Goal: Task Accomplishment & Management: Manage account settings

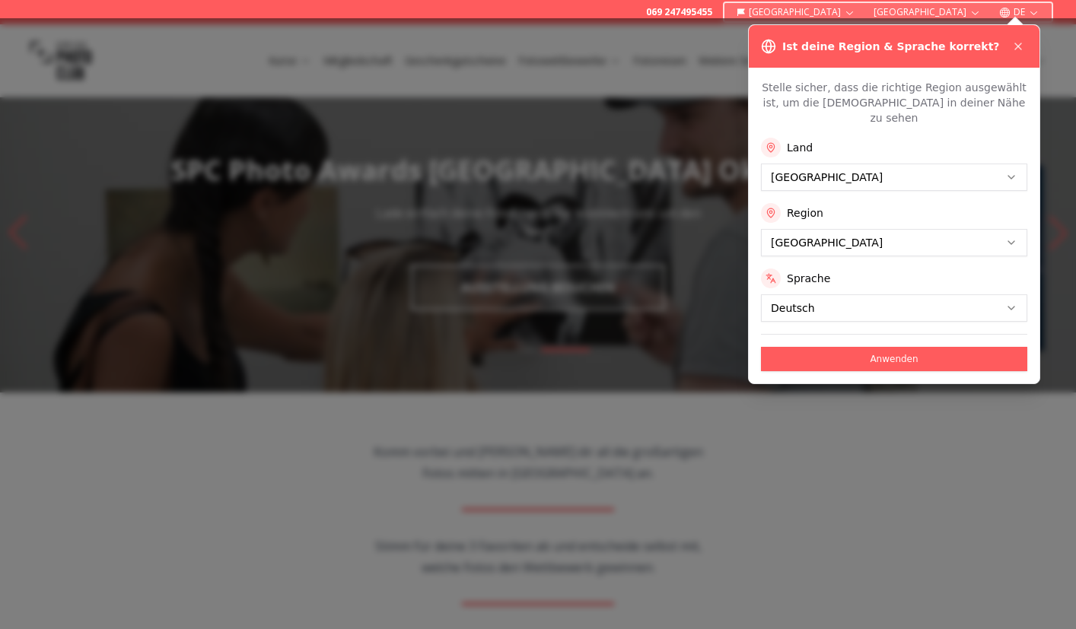
click at [831, 351] on button "Anwenden" at bounding box center [894, 359] width 266 height 24
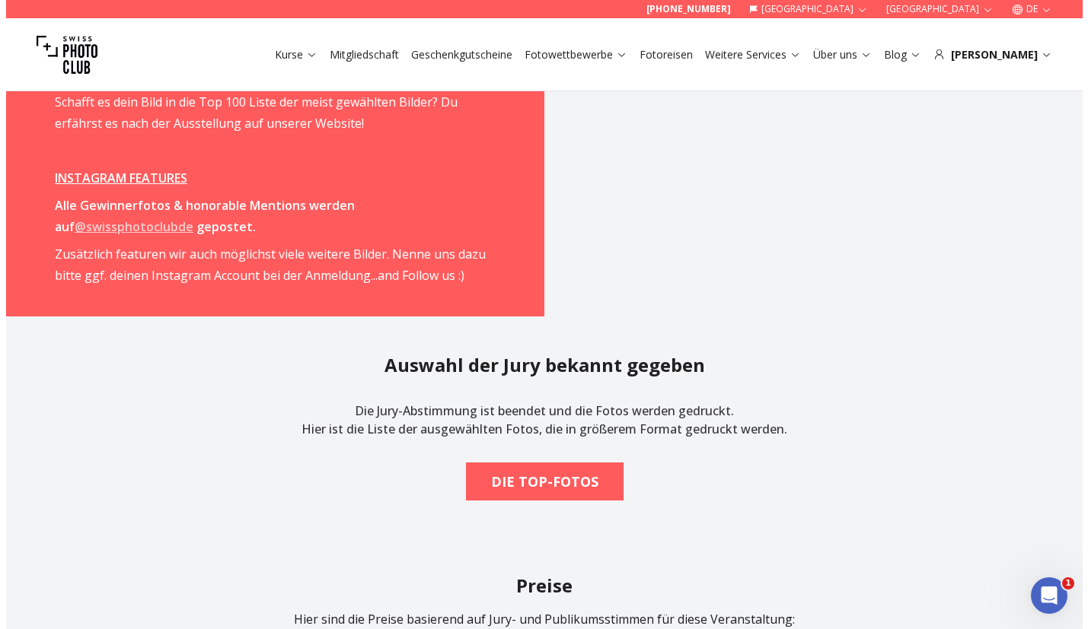
scroll to position [2170, 0]
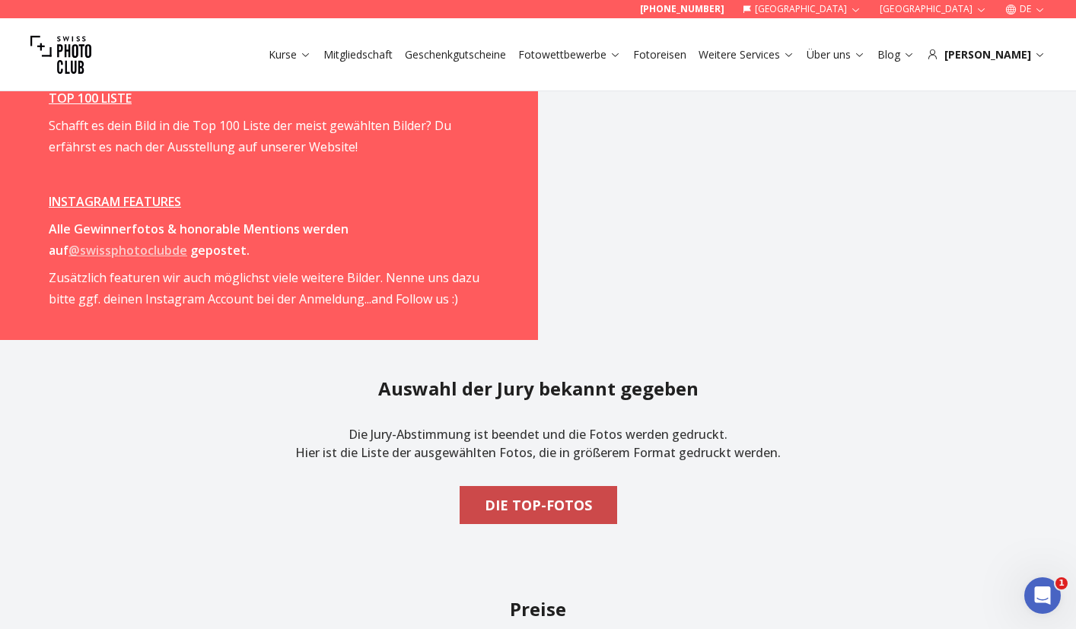
click at [554, 514] on b "DIE TOP-FOTOS" at bounding box center [538, 505] width 107 height 21
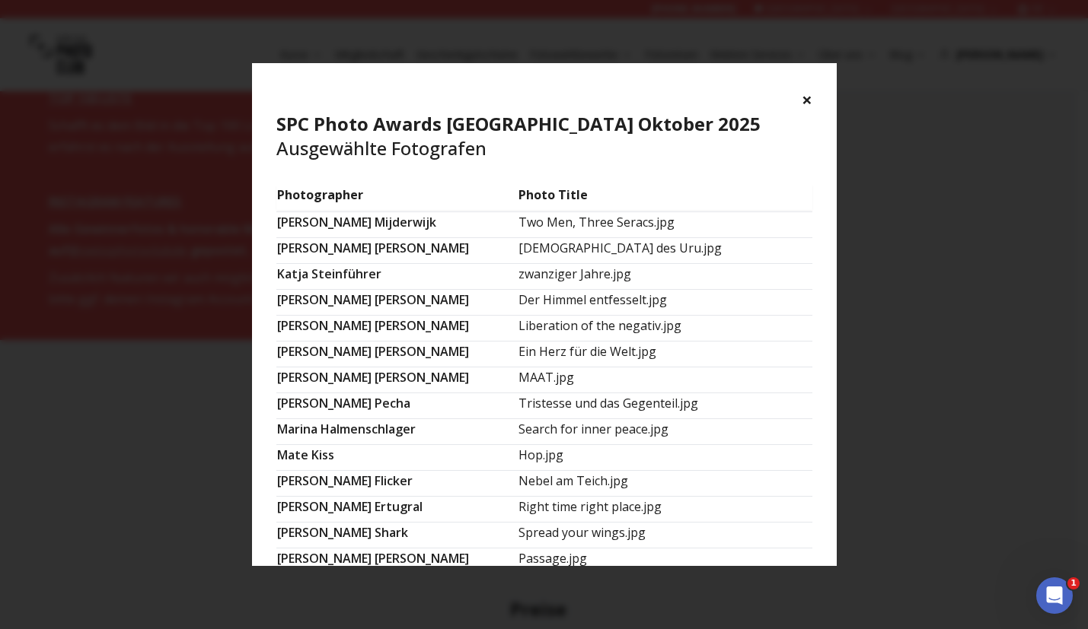
scroll to position [470, 0]
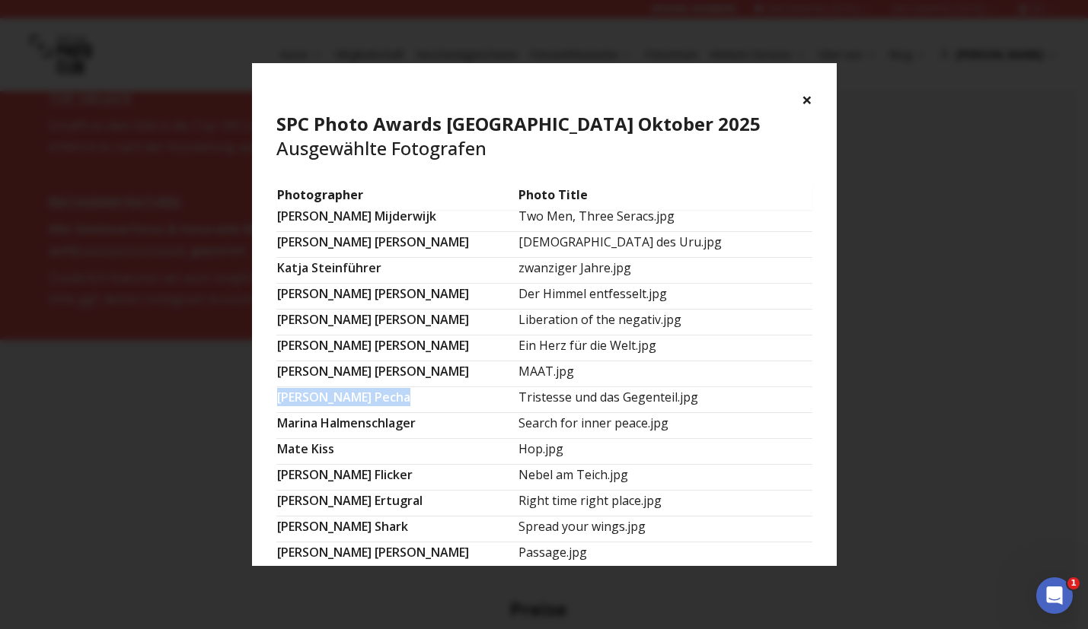
drag, startPoint x: 381, startPoint y: 397, endPoint x: 278, endPoint y: 393, distance: 103.5
click at [278, 393] on td "Manfred Pecha" at bounding box center [397, 400] width 242 height 26
copy td "Manfred Pecha"
drag, startPoint x: 471, startPoint y: 399, endPoint x: 622, endPoint y: 399, distance: 150.7
click at [622, 399] on td "Tristesse und das Gegenteil.jpg" at bounding box center [665, 400] width 294 height 26
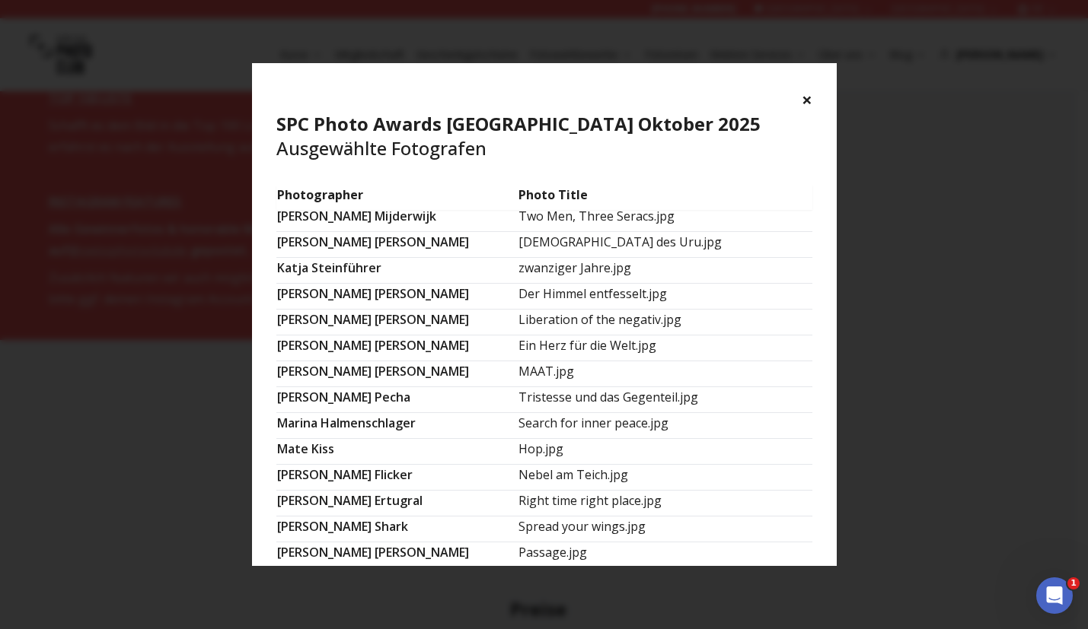
click at [625, 397] on td "Tristesse und das Gegenteil.jpg" at bounding box center [665, 400] width 294 height 26
drag, startPoint x: 625, startPoint y: 397, endPoint x: 486, endPoint y: 397, distance: 139.3
click at [518, 397] on td "Tristesse und das Gegenteil.jpg" at bounding box center [665, 400] width 294 height 26
copy td "Tristesse und das Gegenteil."
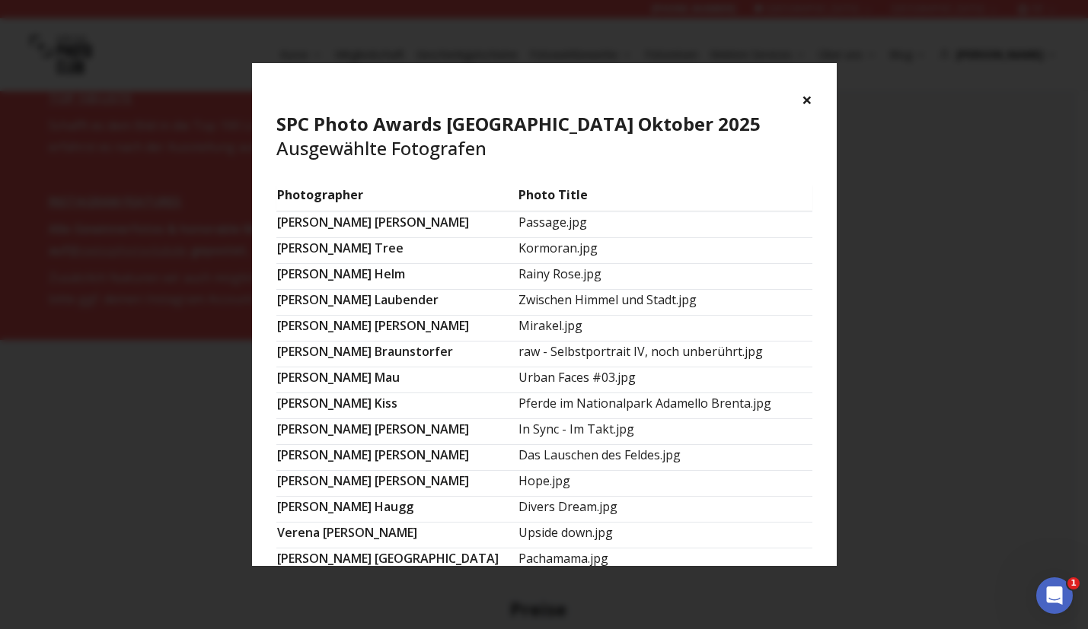
scroll to position [858, 0]
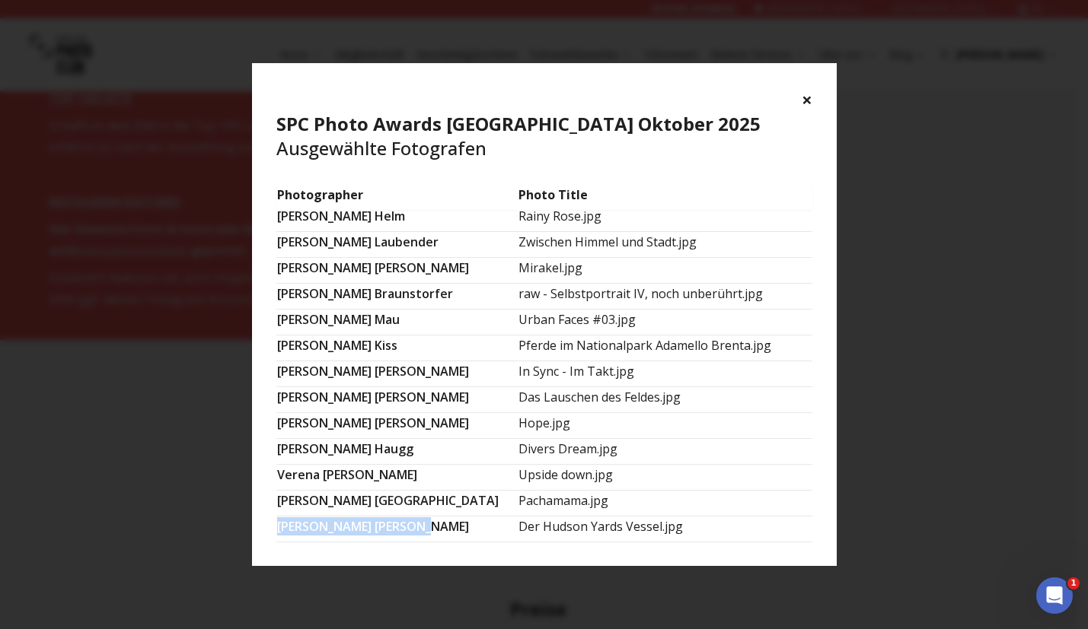
drag, startPoint x: 279, startPoint y: 527, endPoint x: 419, endPoint y: 527, distance: 140.0
click at [419, 527] on td "Walter Schreier" at bounding box center [397, 529] width 242 height 26
copy td "Walter Schreier"
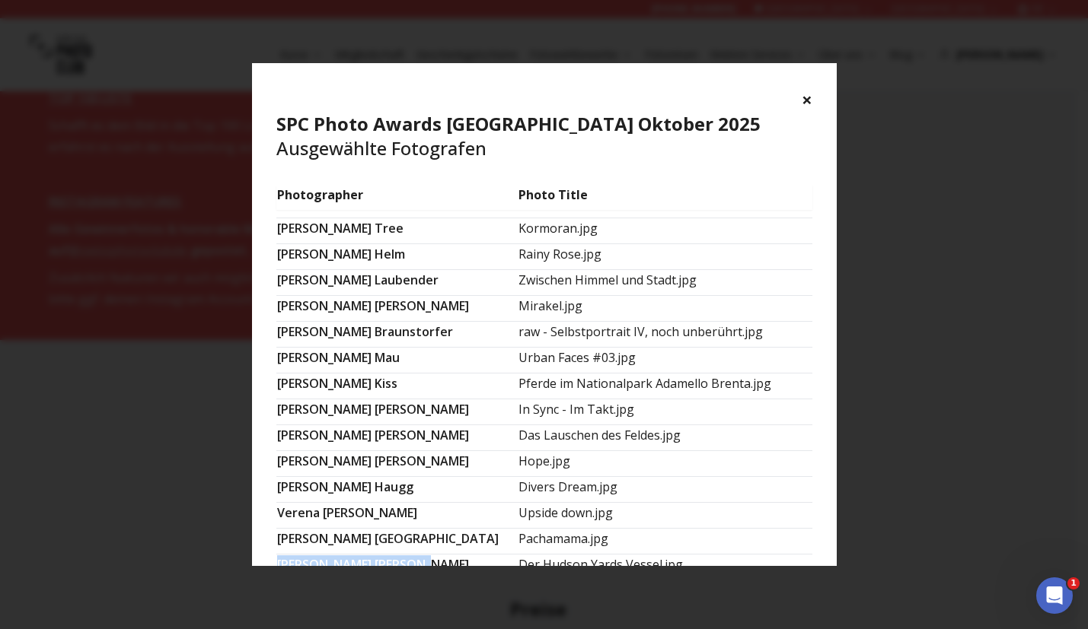
scroll to position [817, 0]
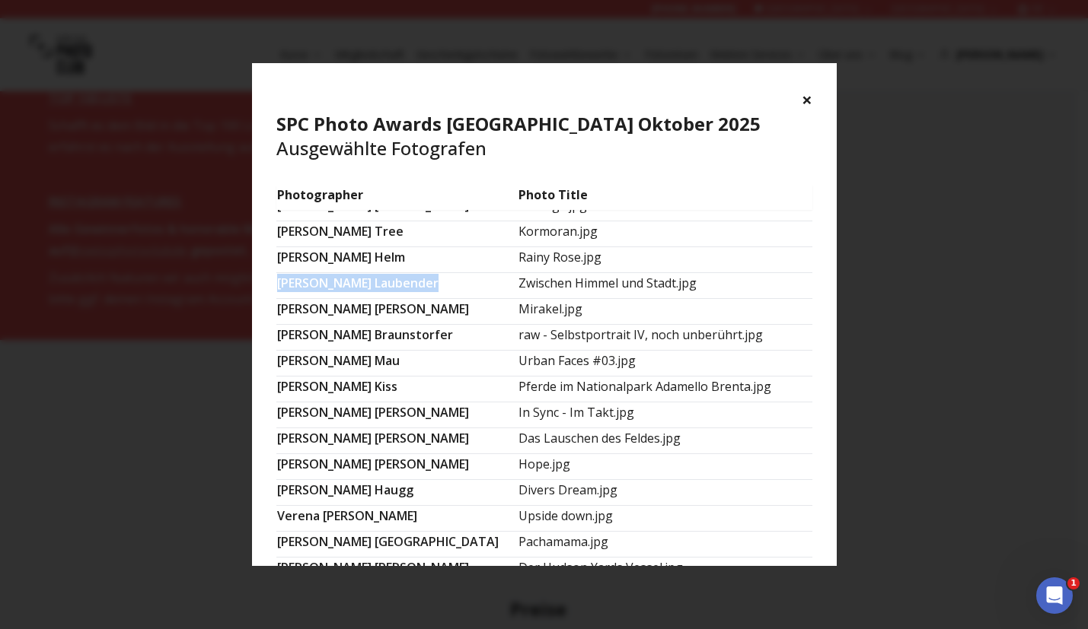
drag, startPoint x: 398, startPoint y: 283, endPoint x: 278, endPoint y: 286, distance: 120.3
click at [278, 286] on td "Philipp Laubender" at bounding box center [397, 285] width 242 height 26
copy td "Philipp Laubender"
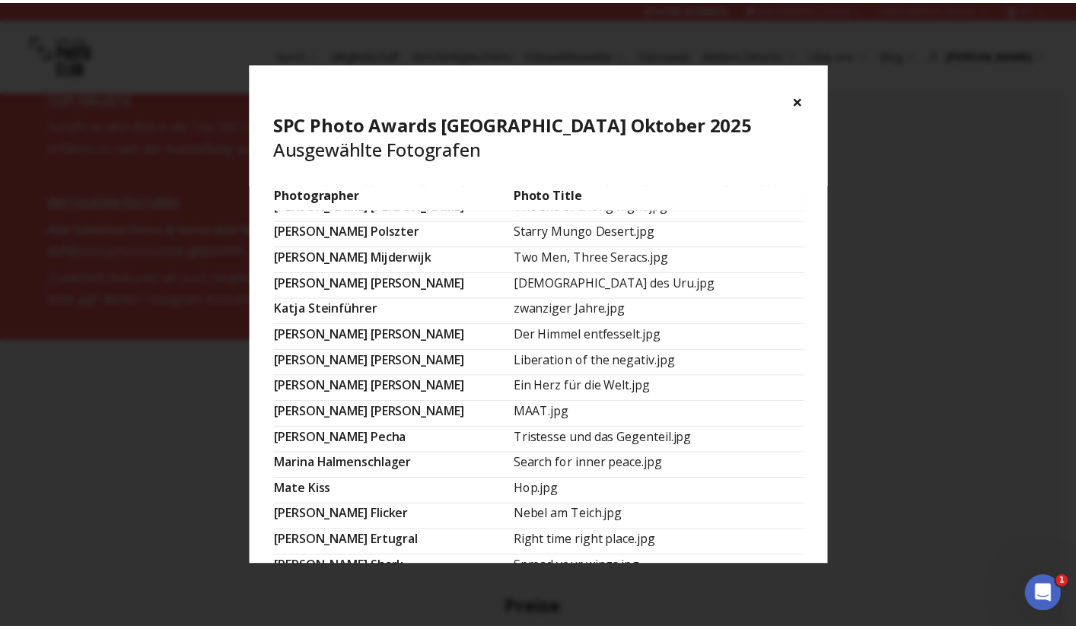
scroll to position [440, 0]
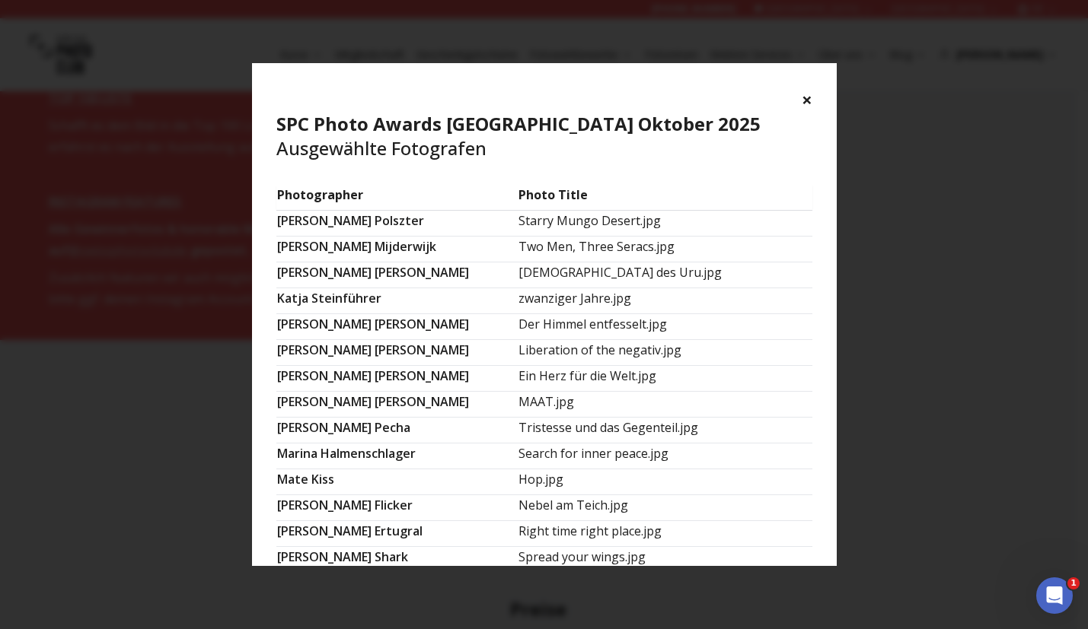
click at [806, 97] on button "×" at bounding box center [806, 100] width 11 height 24
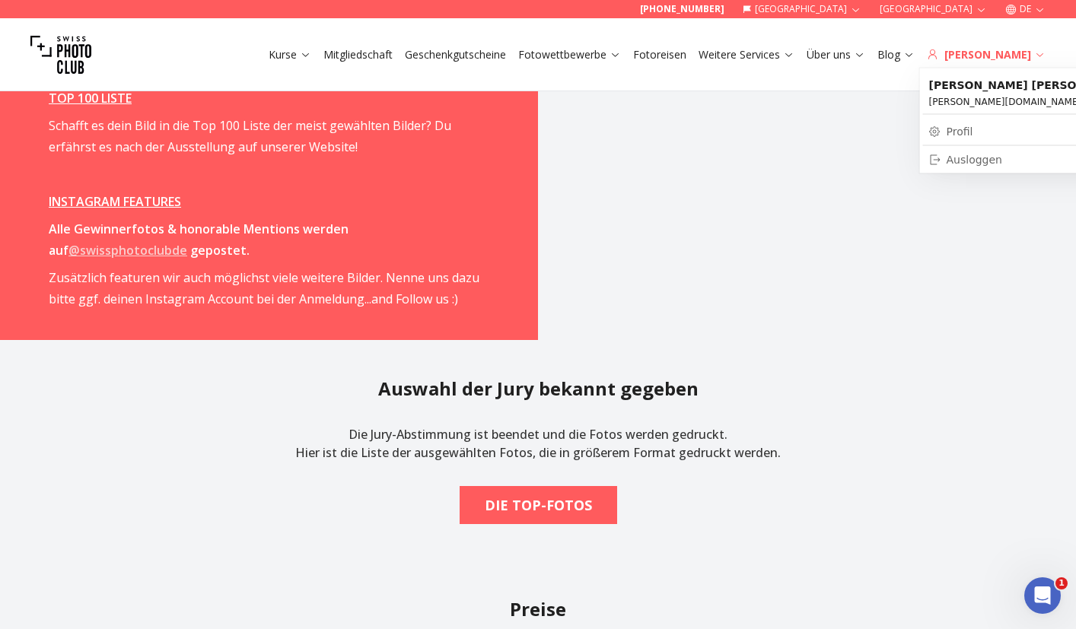
click at [992, 55] on div "[PERSON_NAME]" at bounding box center [986, 54] width 119 height 15
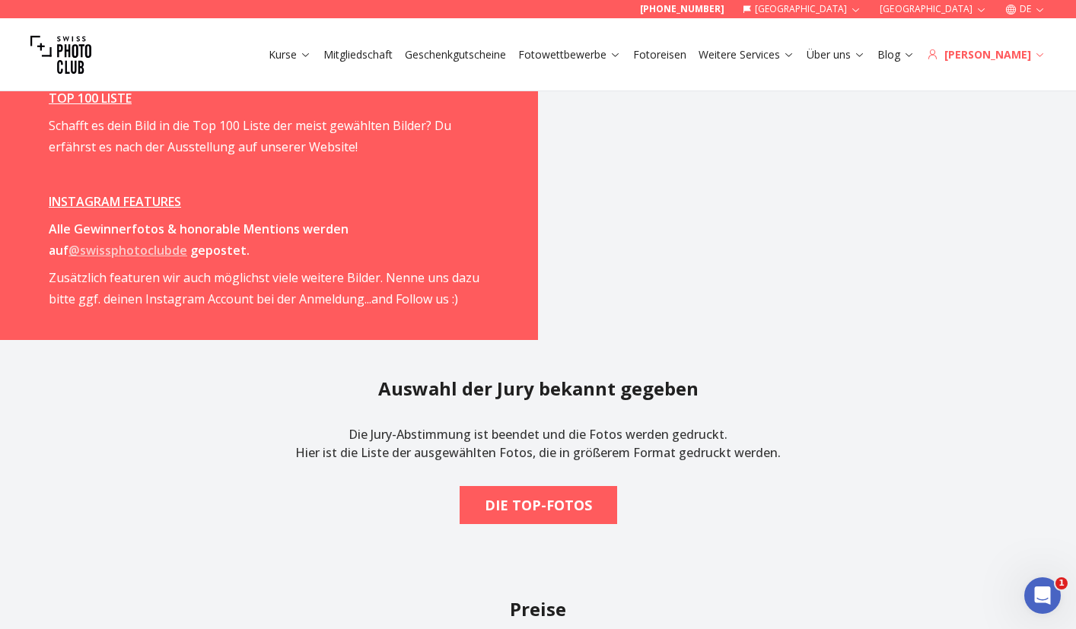
click at [992, 55] on div "[PERSON_NAME]" at bounding box center [986, 54] width 119 height 15
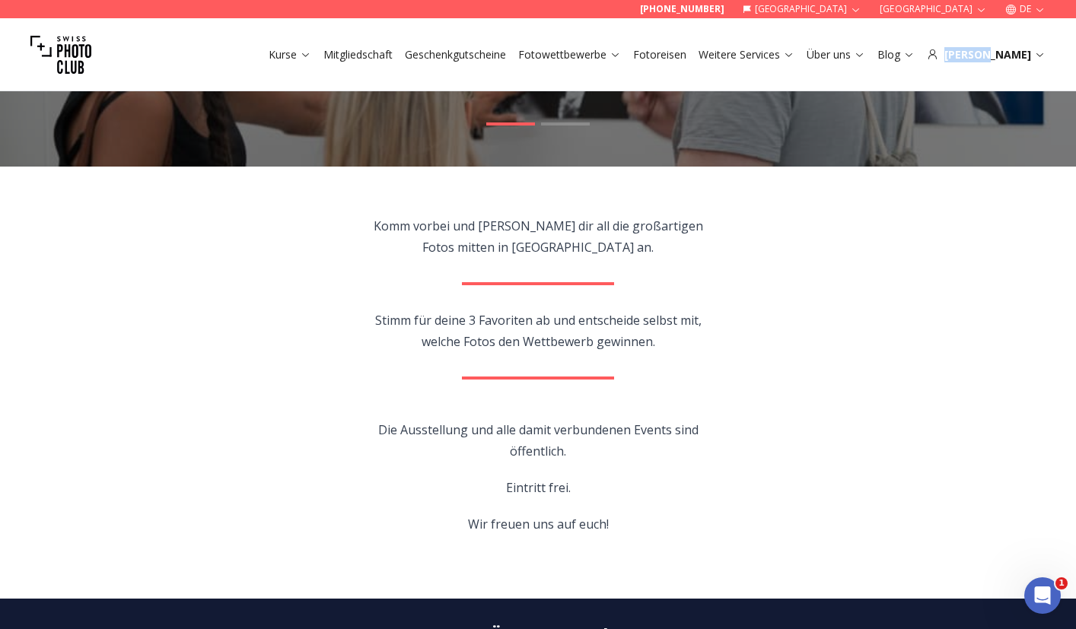
scroll to position [0, 0]
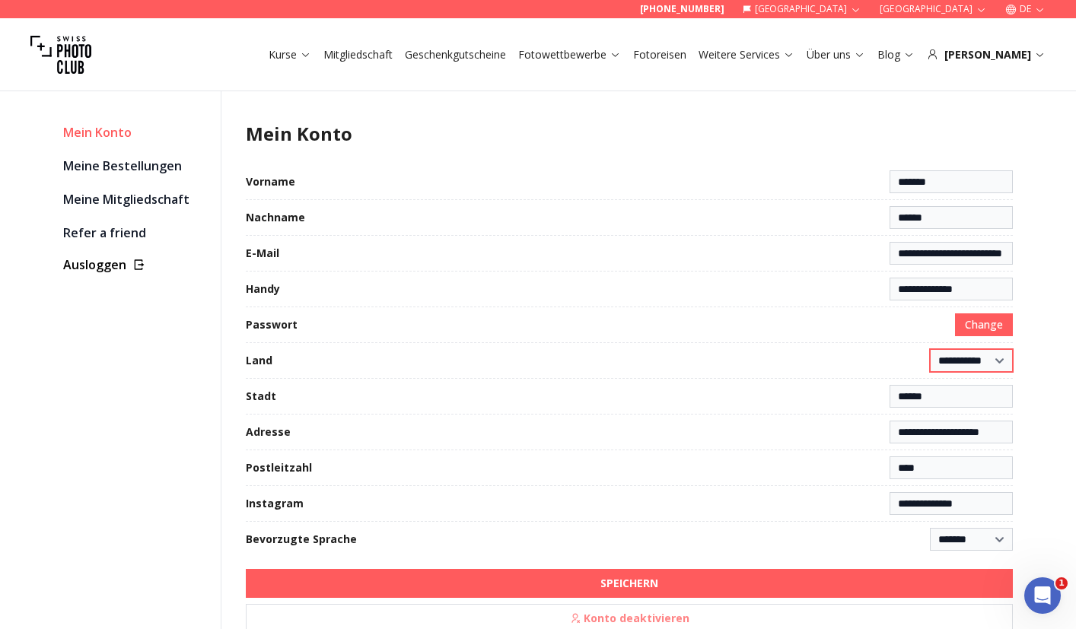
click at [1002, 361] on select "**********" at bounding box center [971, 360] width 83 height 23
select select "*******"
click at [930, 349] on select "**********" at bounding box center [971, 360] width 83 height 23
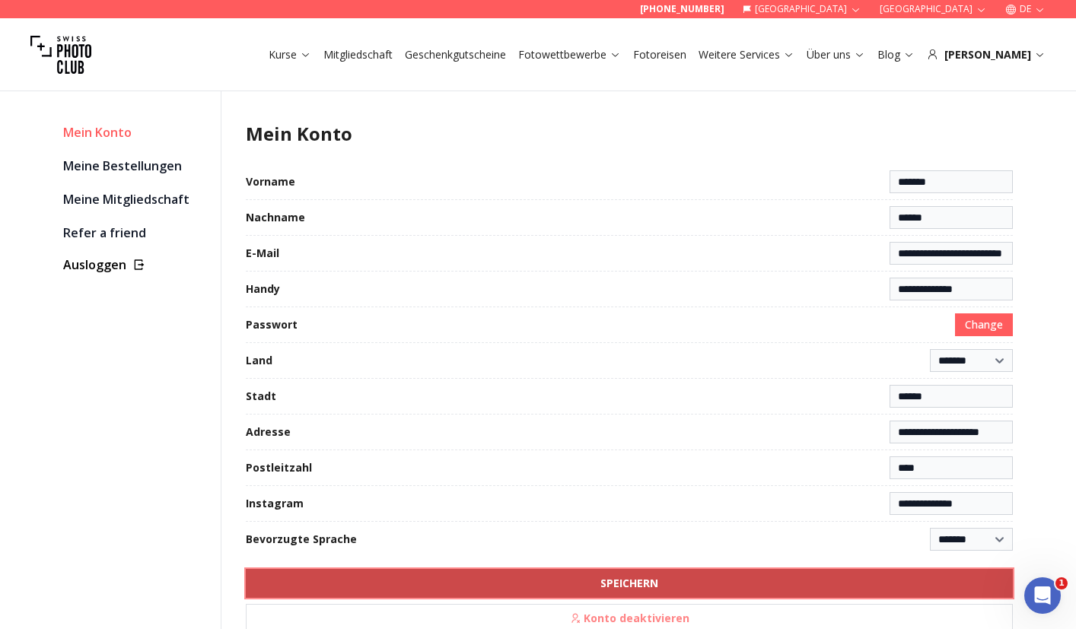
click at [701, 579] on button "SPEICHERN" at bounding box center [629, 583] width 767 height 29
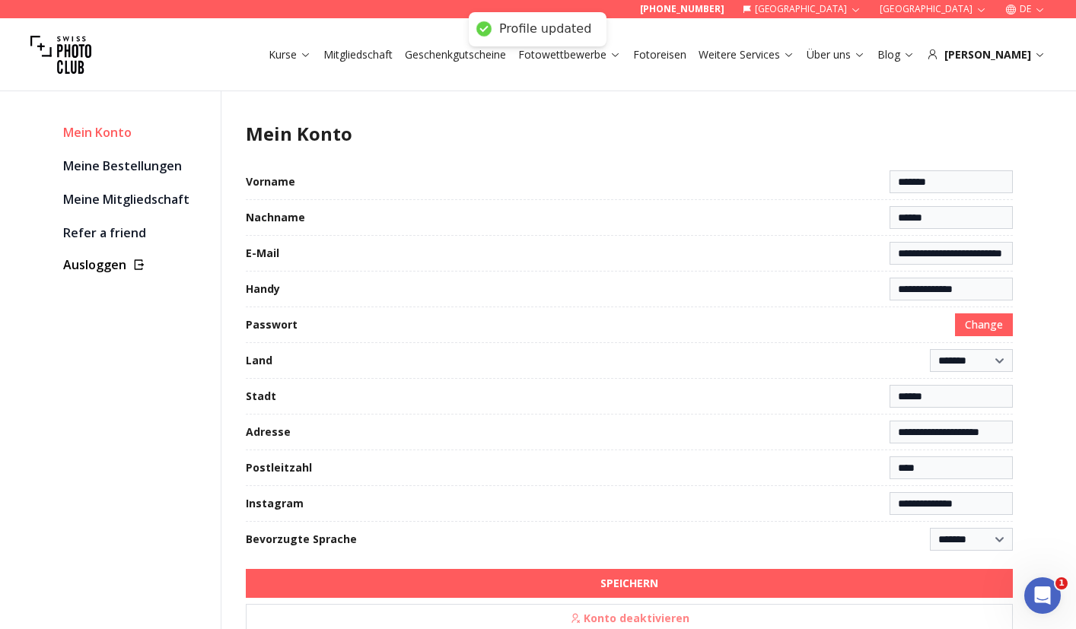
select select "**********"
click at [474, 312] on div "**********" at bounding box center [629, 401] width 767 height 511
click at [625, 341] on div "**********" at bounding box center [629, 401] width 767 height 511
click at [113, 164] on link "Meine Bestellungen" at bounding box center [135, 165] width 145 height 21
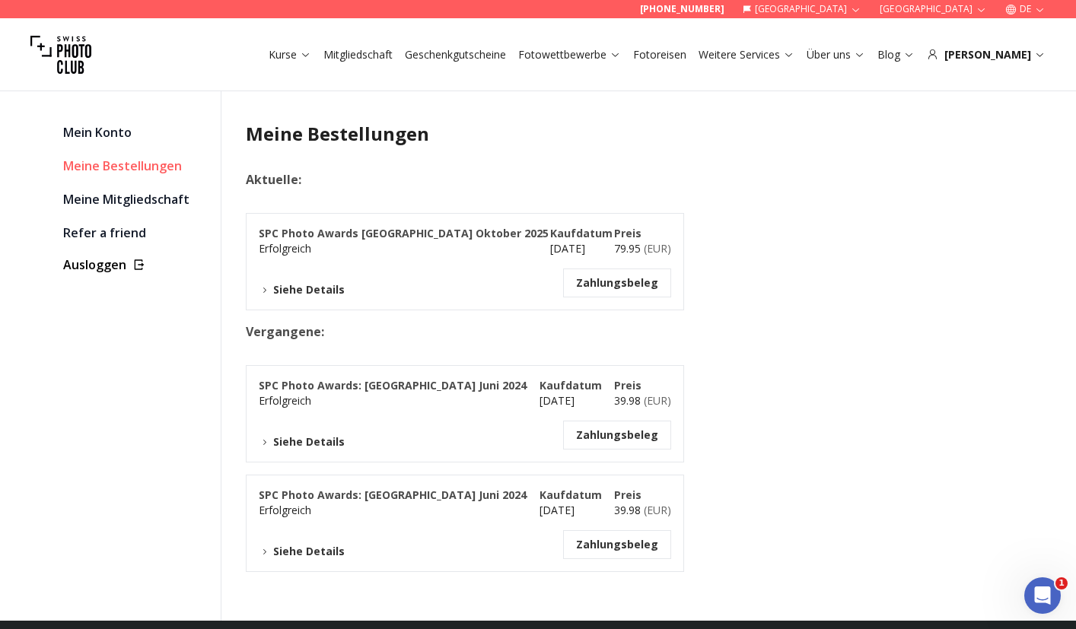
scroll to position [89, 0]
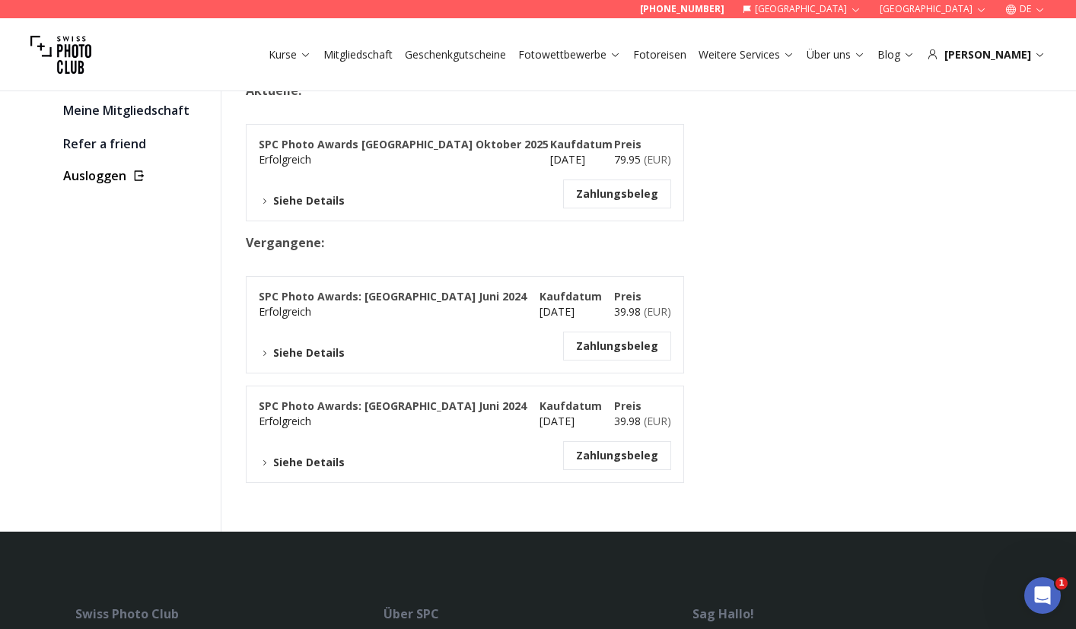
click at [301, 356] on button "Siehe Details" at bounding box center [302, 353] width 86 height 15
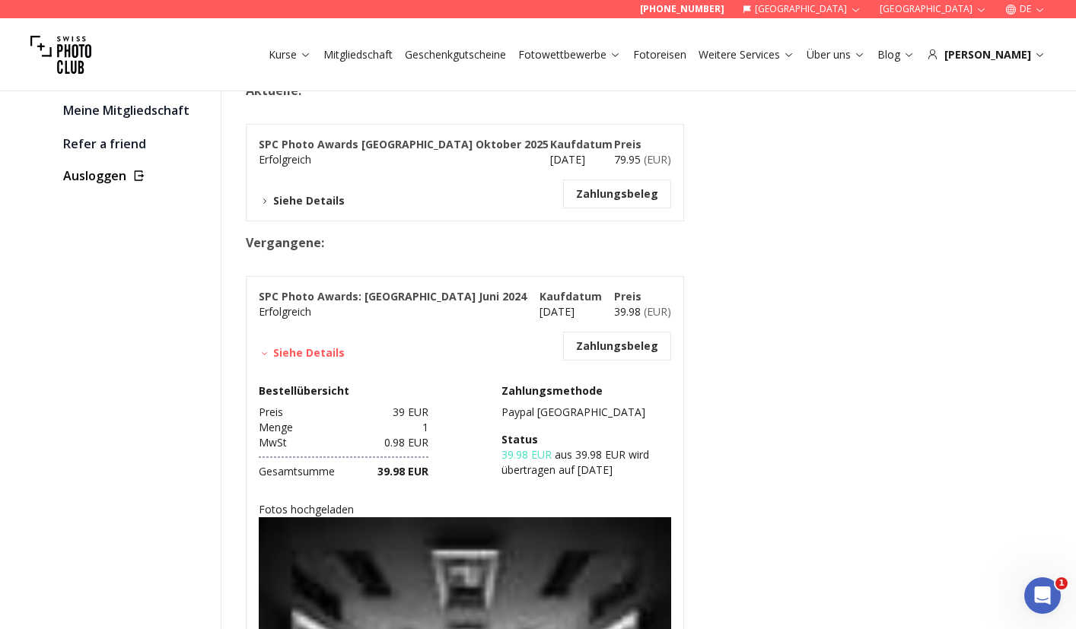
click at [301, 356] on button "Siehe Details" at bounding box center [302, 353] width 86 height 15
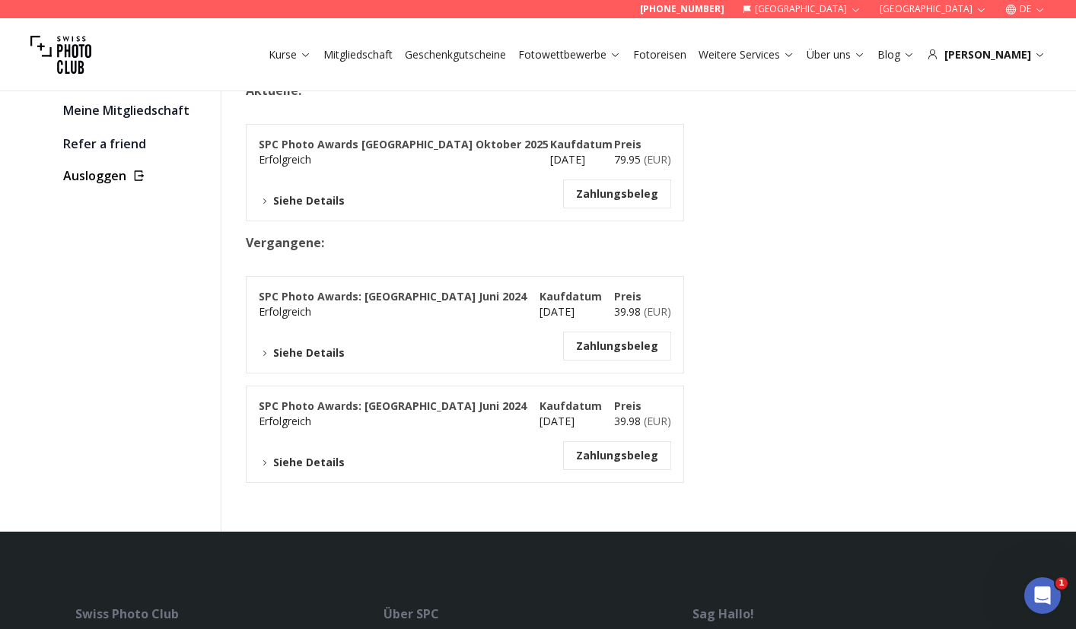
click at [328, 199] on button "Siehe Details" at bounding box center [302, 200] width 86 height 15
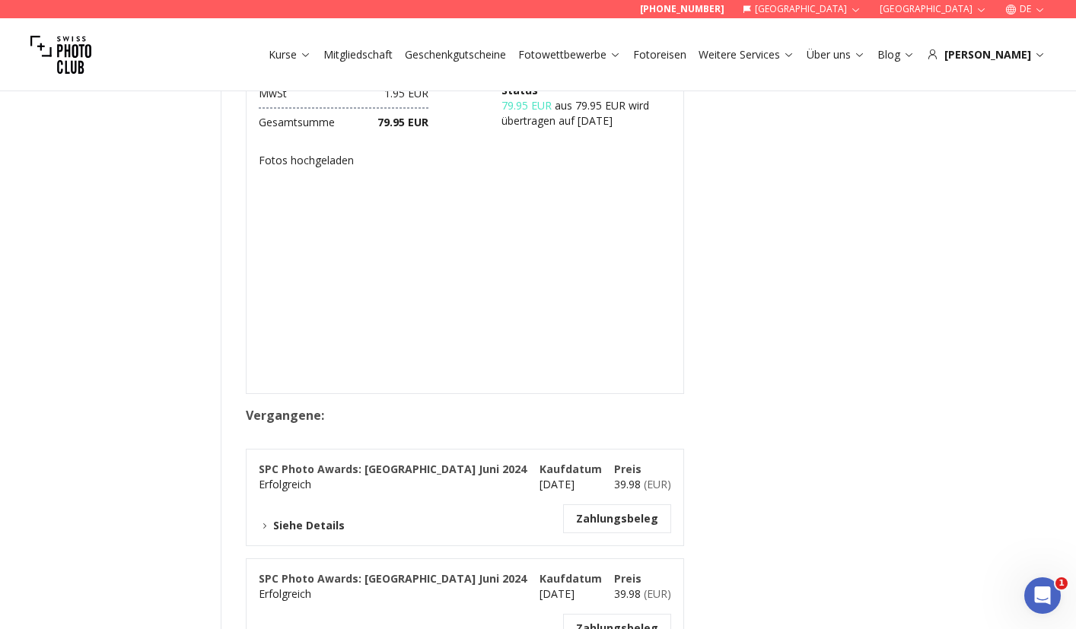
scroll to position [291, 0]
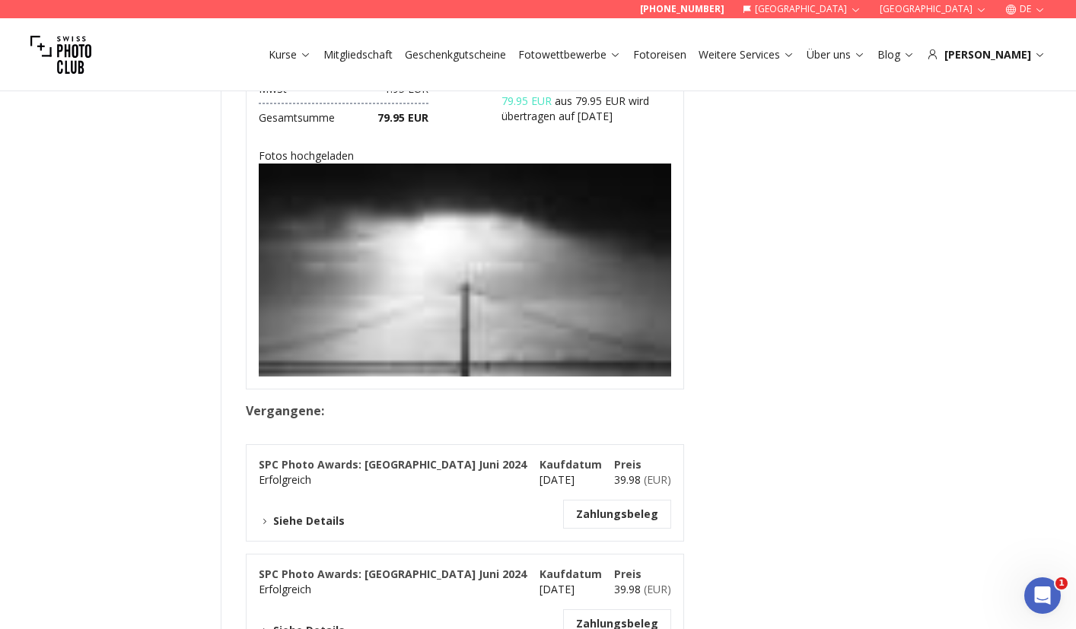
click at [468, 342] on img at bounding box center [465, 370] width 412 height 412
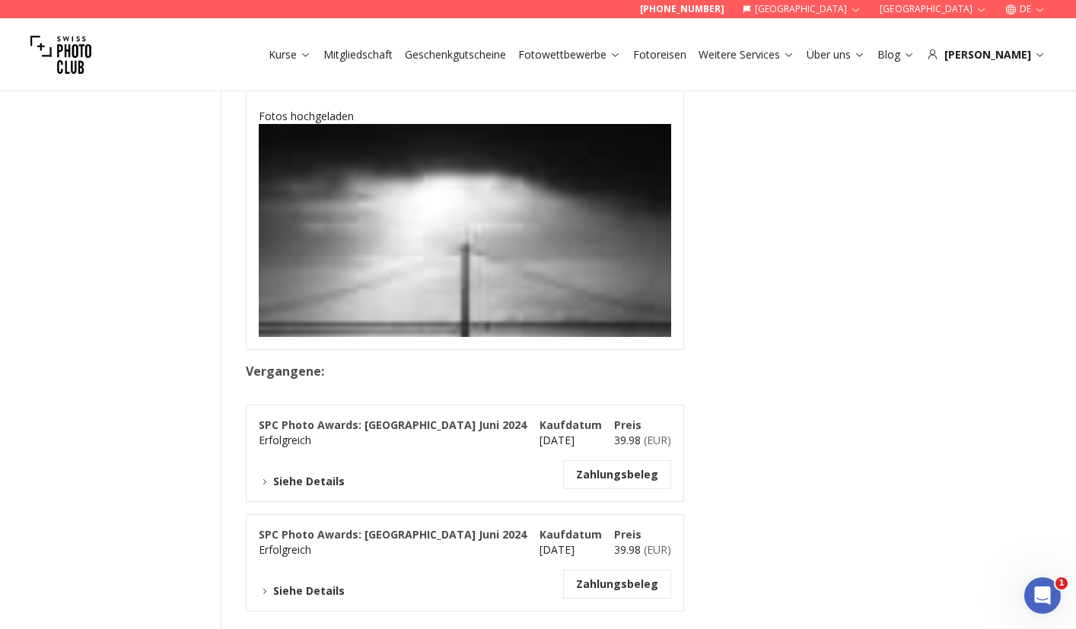
scroll to position [331, 0]
click at [489, 253] on img at bounding box center [465, 329] width 412 height 412
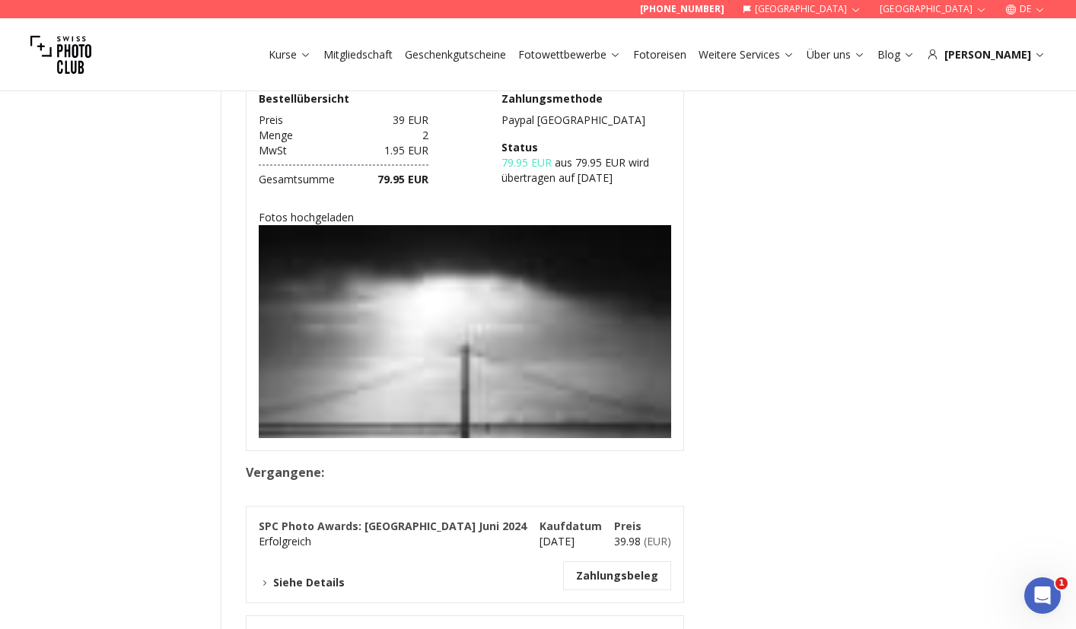
scroll to position [0, 0]
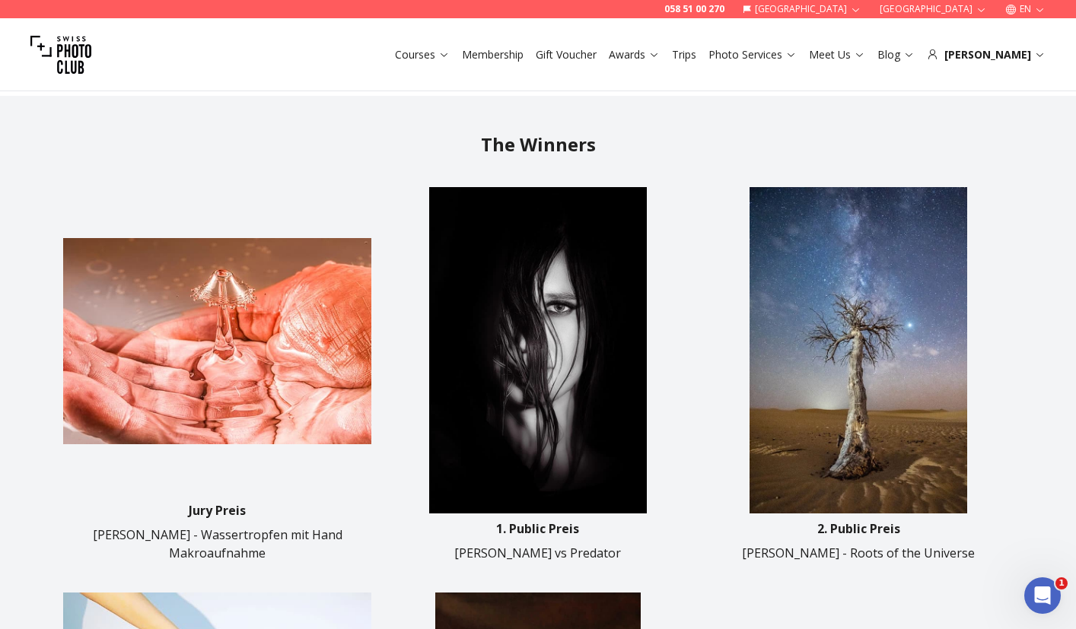
scroll to position [503, 0]
